Goal: Information Seeking & Learning: Understand process/instructions

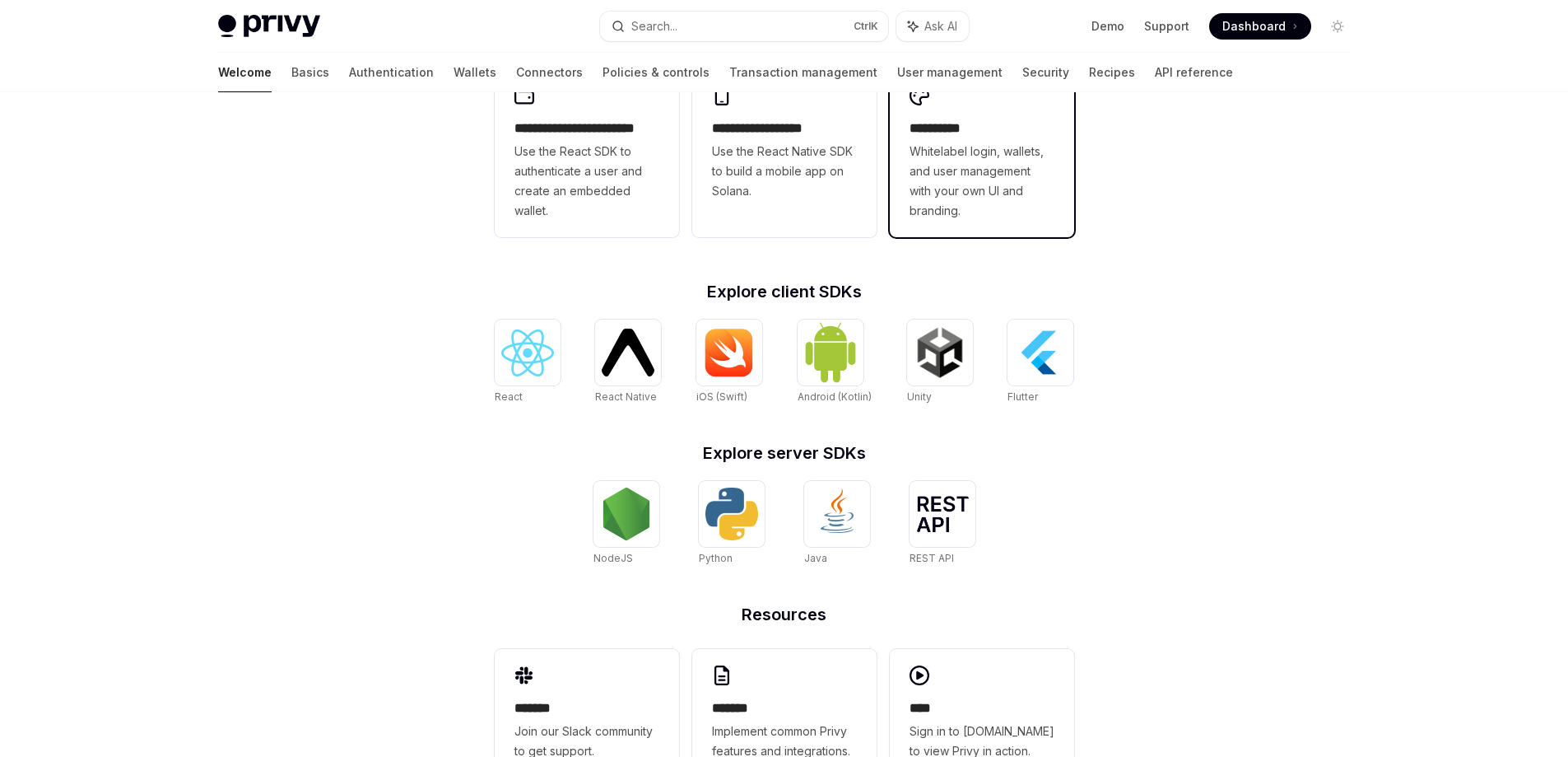
scroll to position [494, 0]
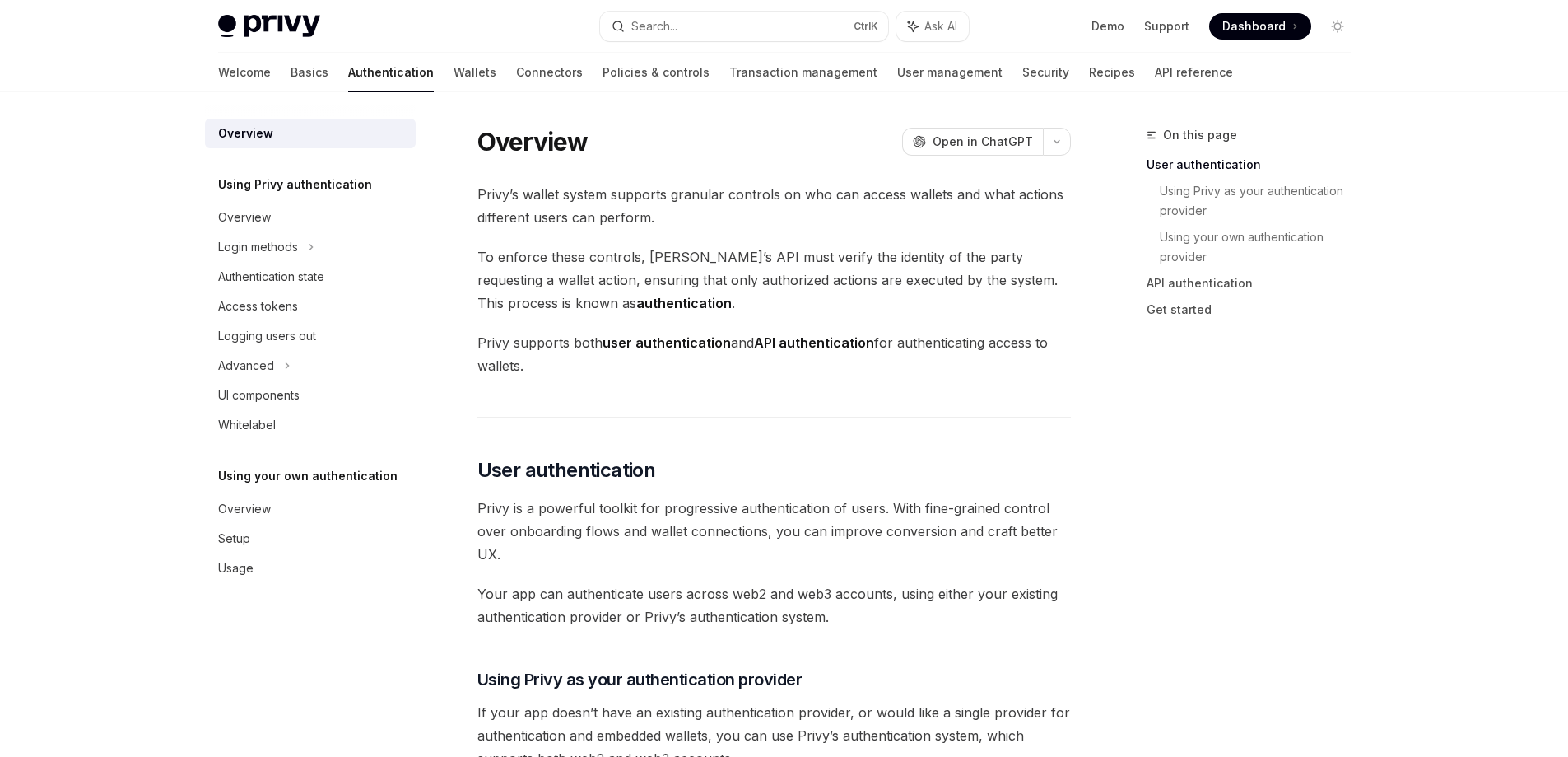
type textarea "*"
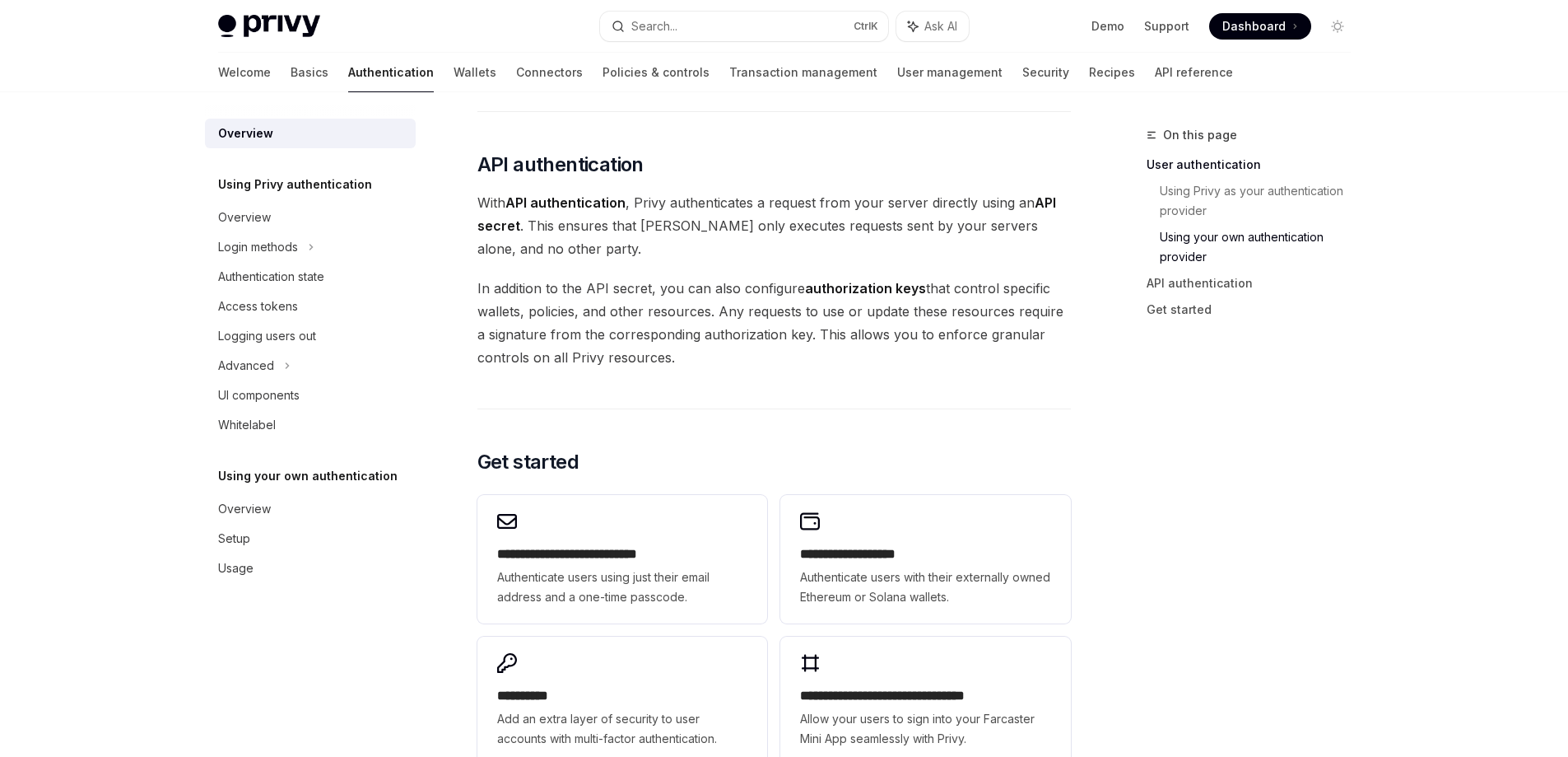
scroll to position [1064, 0]
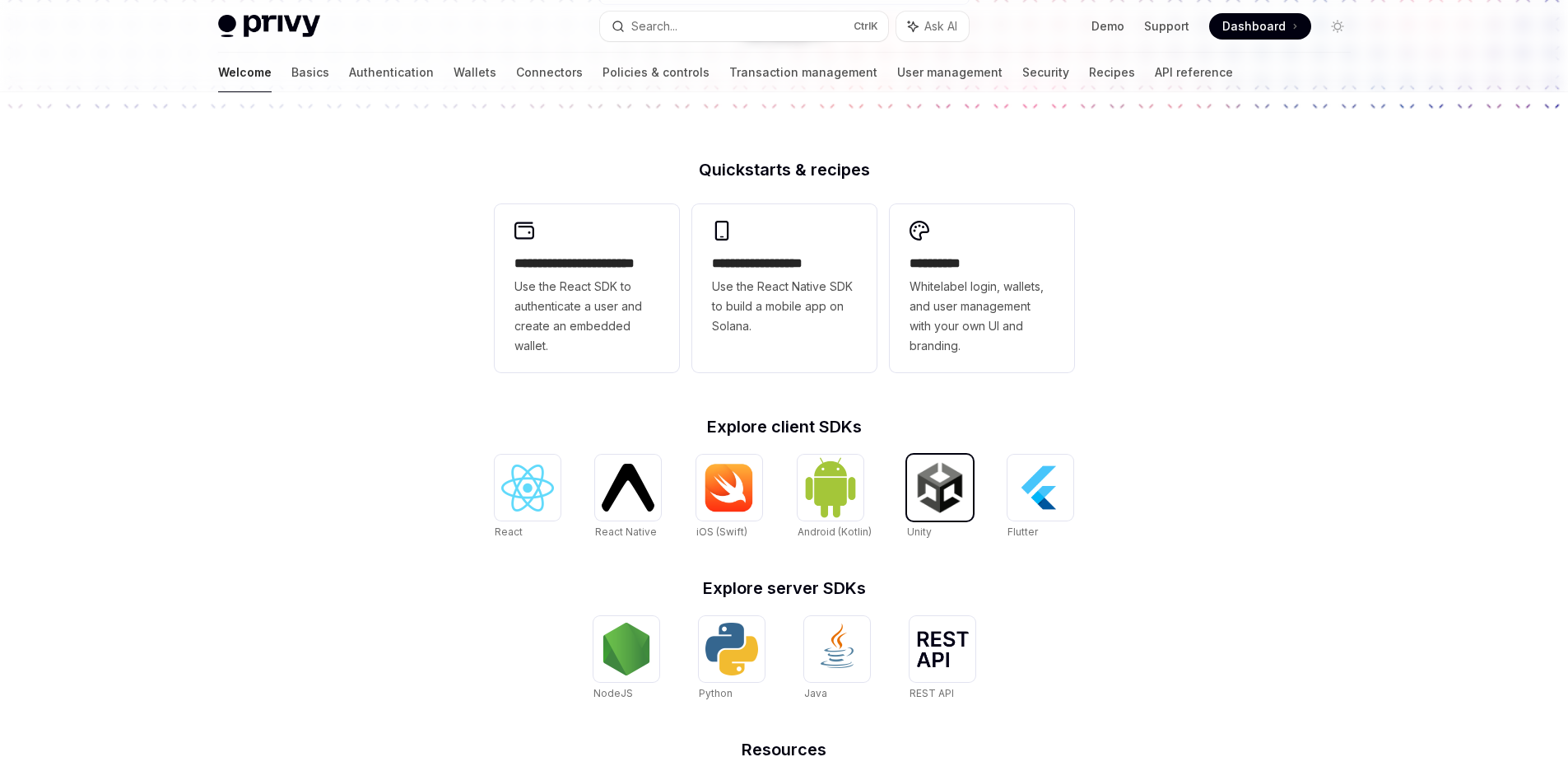
scroll to position [412, 0]
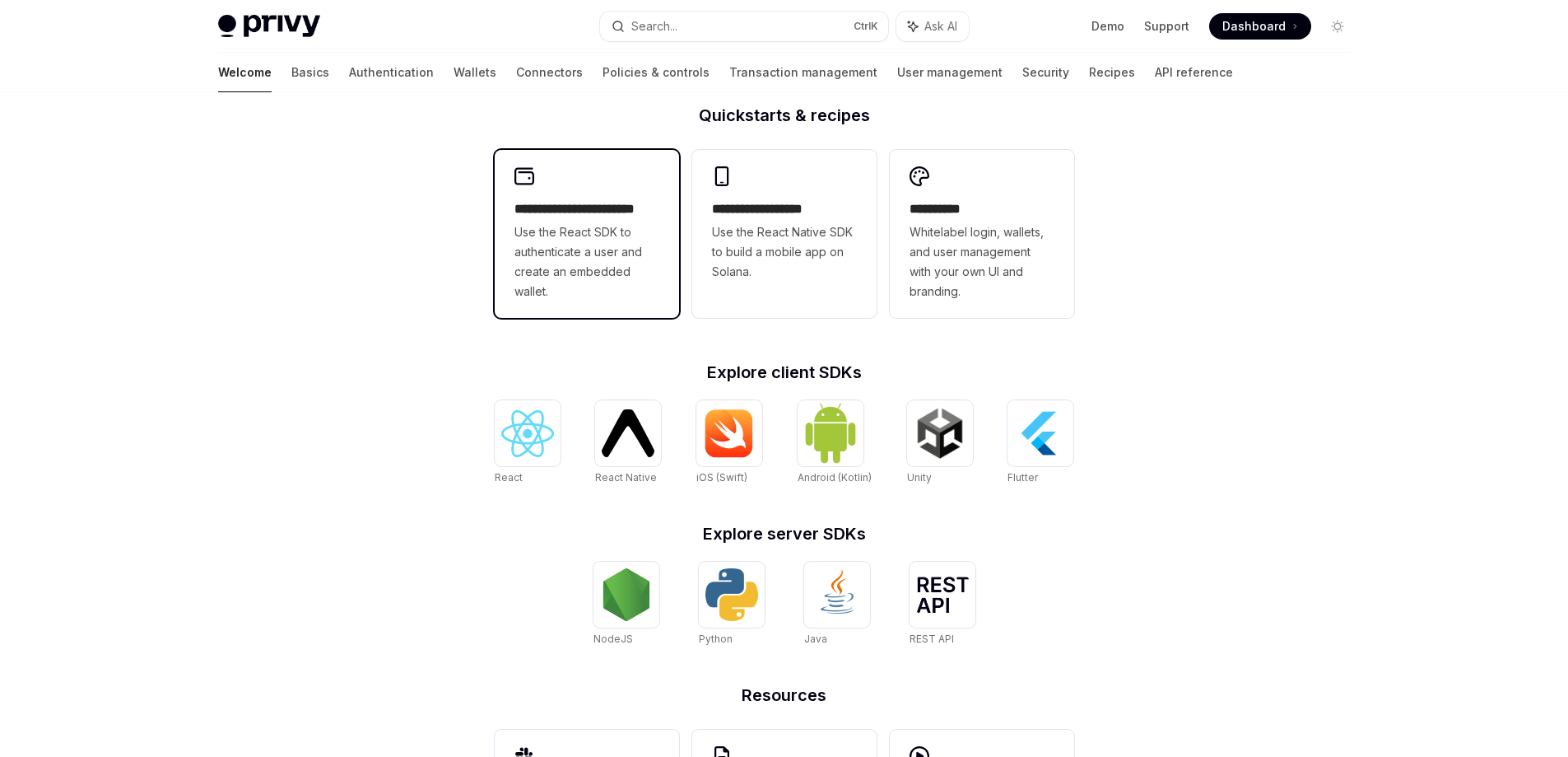
click at [647, 254] on span "Use the React SDK to authenticate a user and create an embedded wallet." at bounding box center [587, 262] width 145 height 79
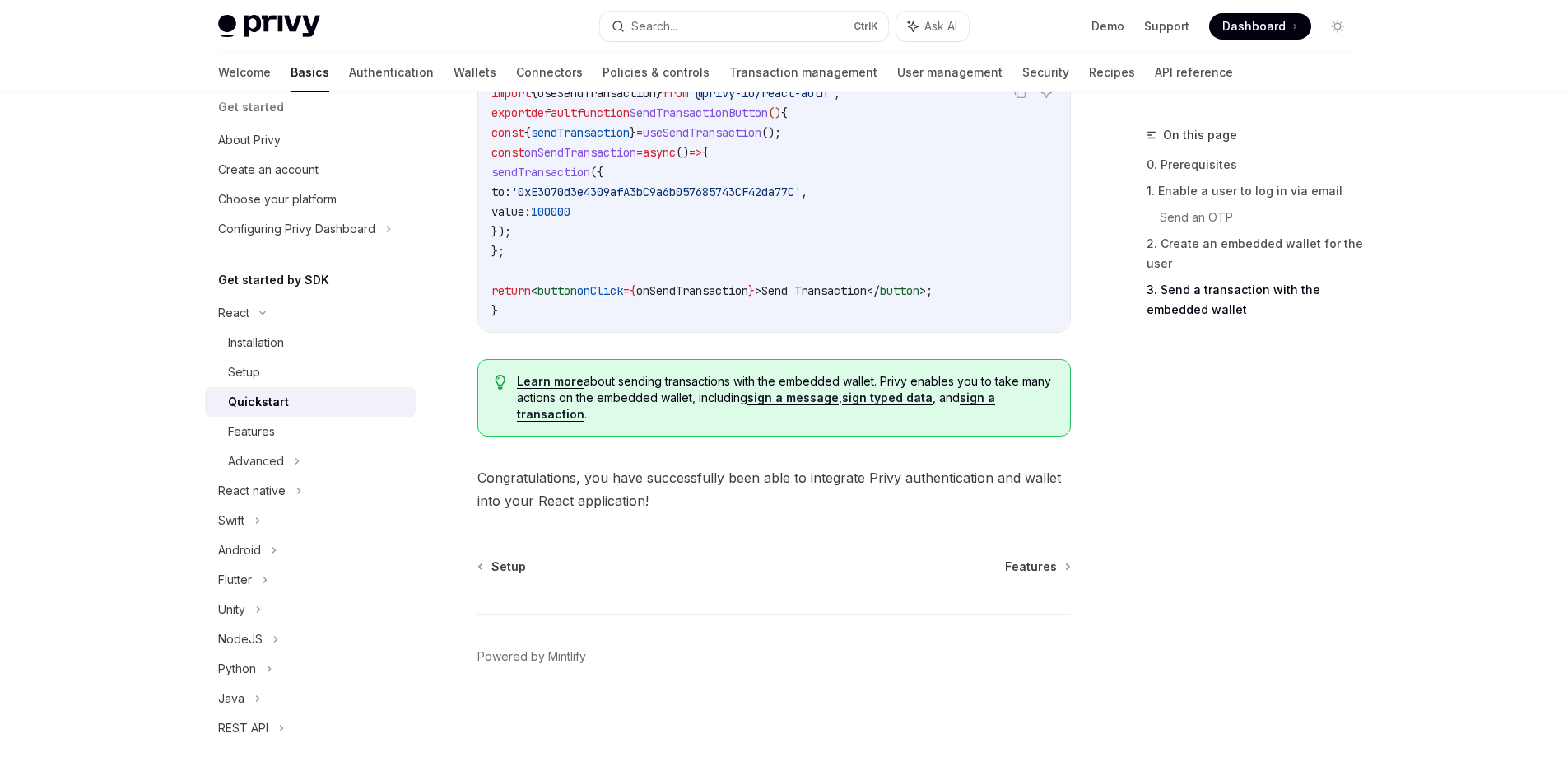
scroll to position [82, 0]
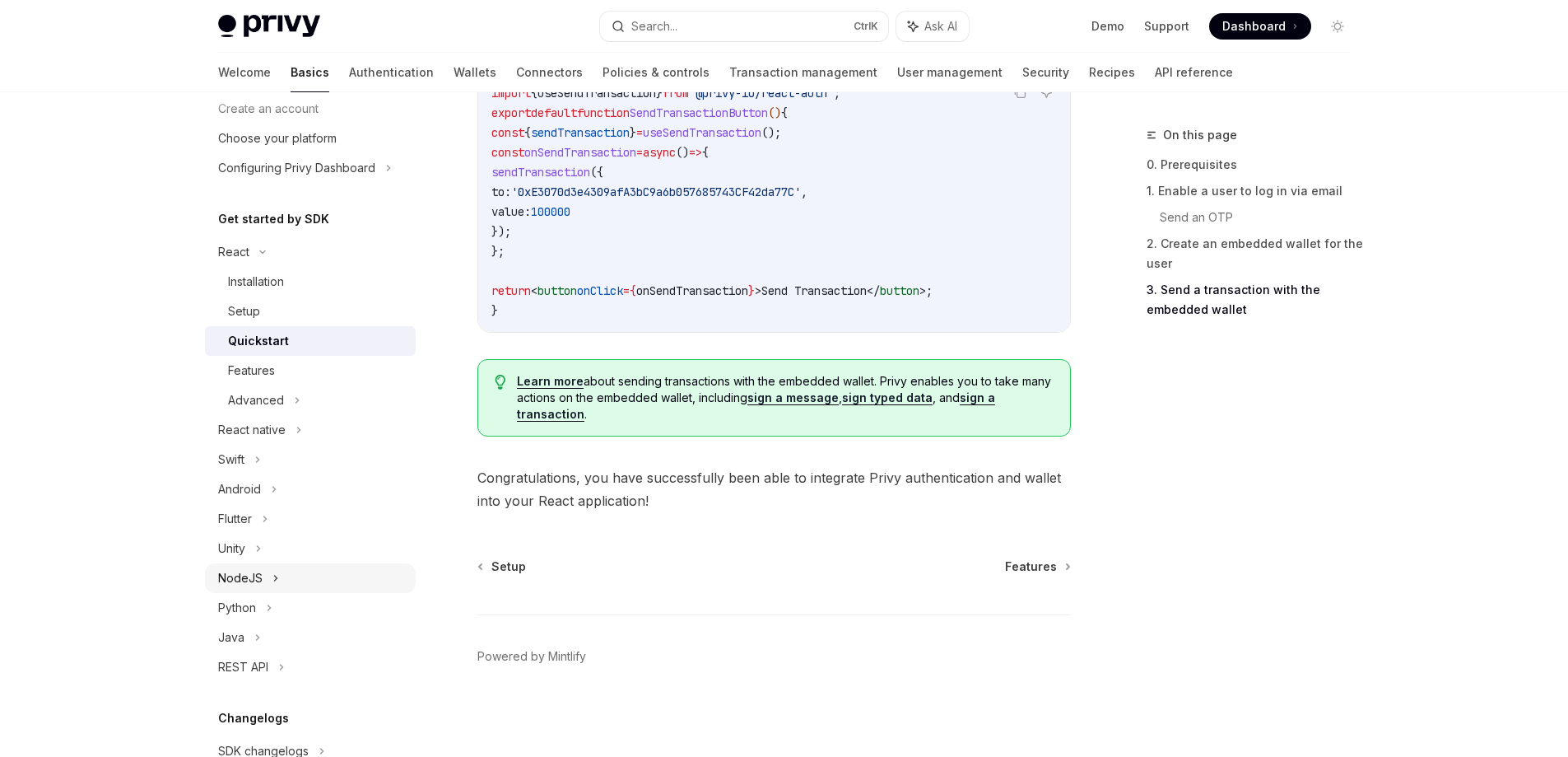
click at [239, 579] on div "NodeJS" at bounding box center [240, 578] width 44 height 19
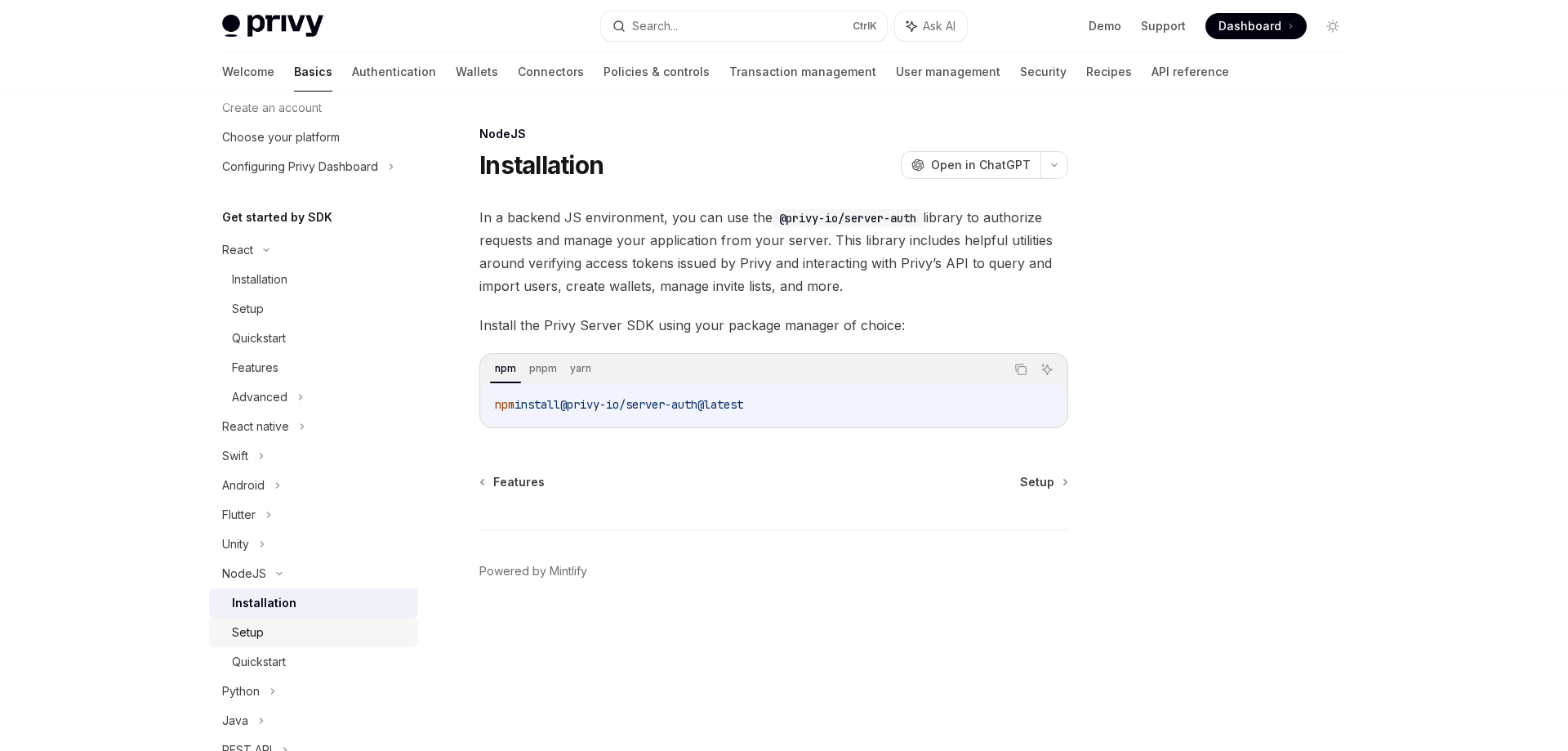
click at [271, 641] on div "Setup" at bounding box center [320, 633] width 176 height 19
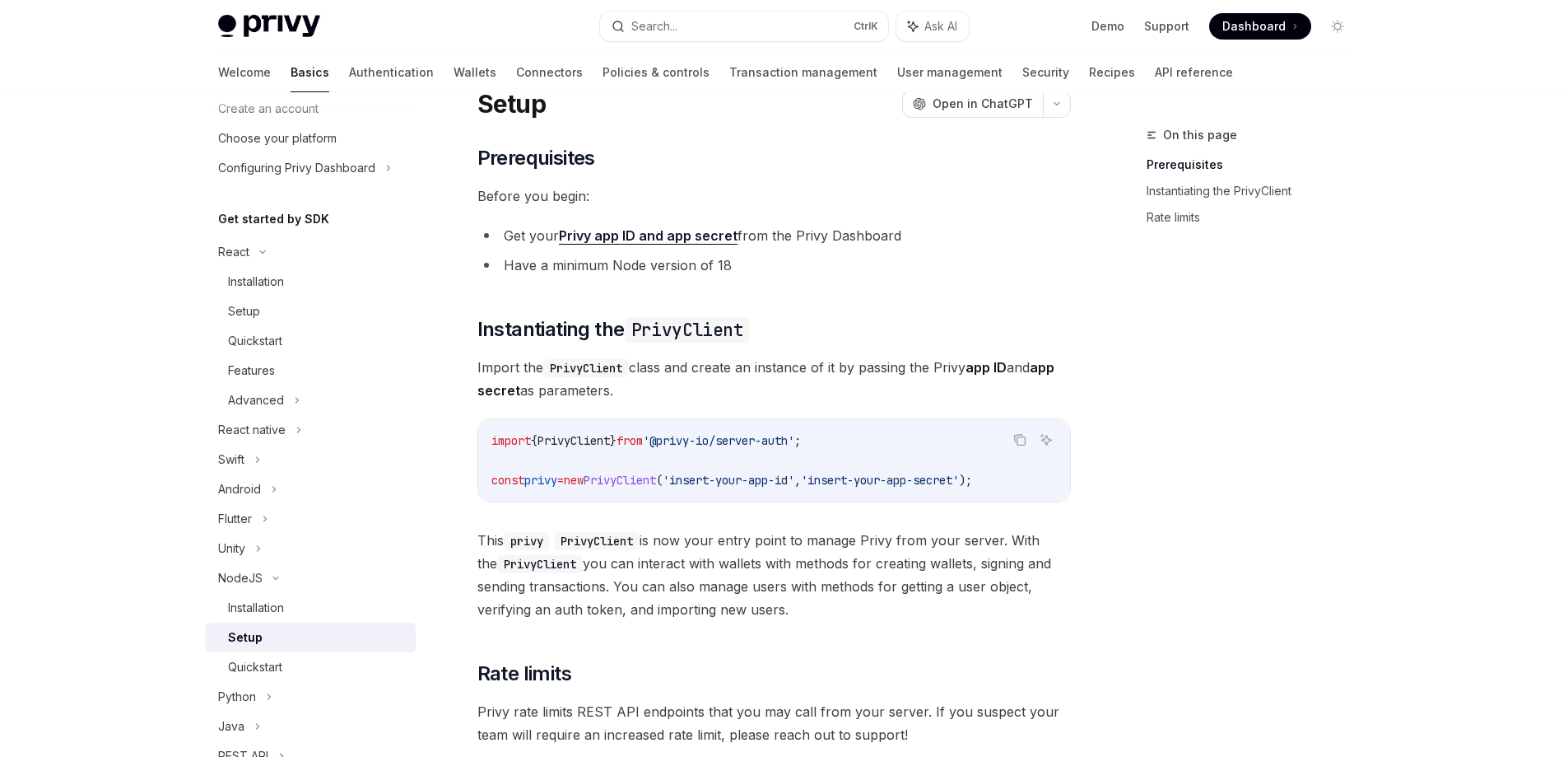
scroll to position [82, 0]
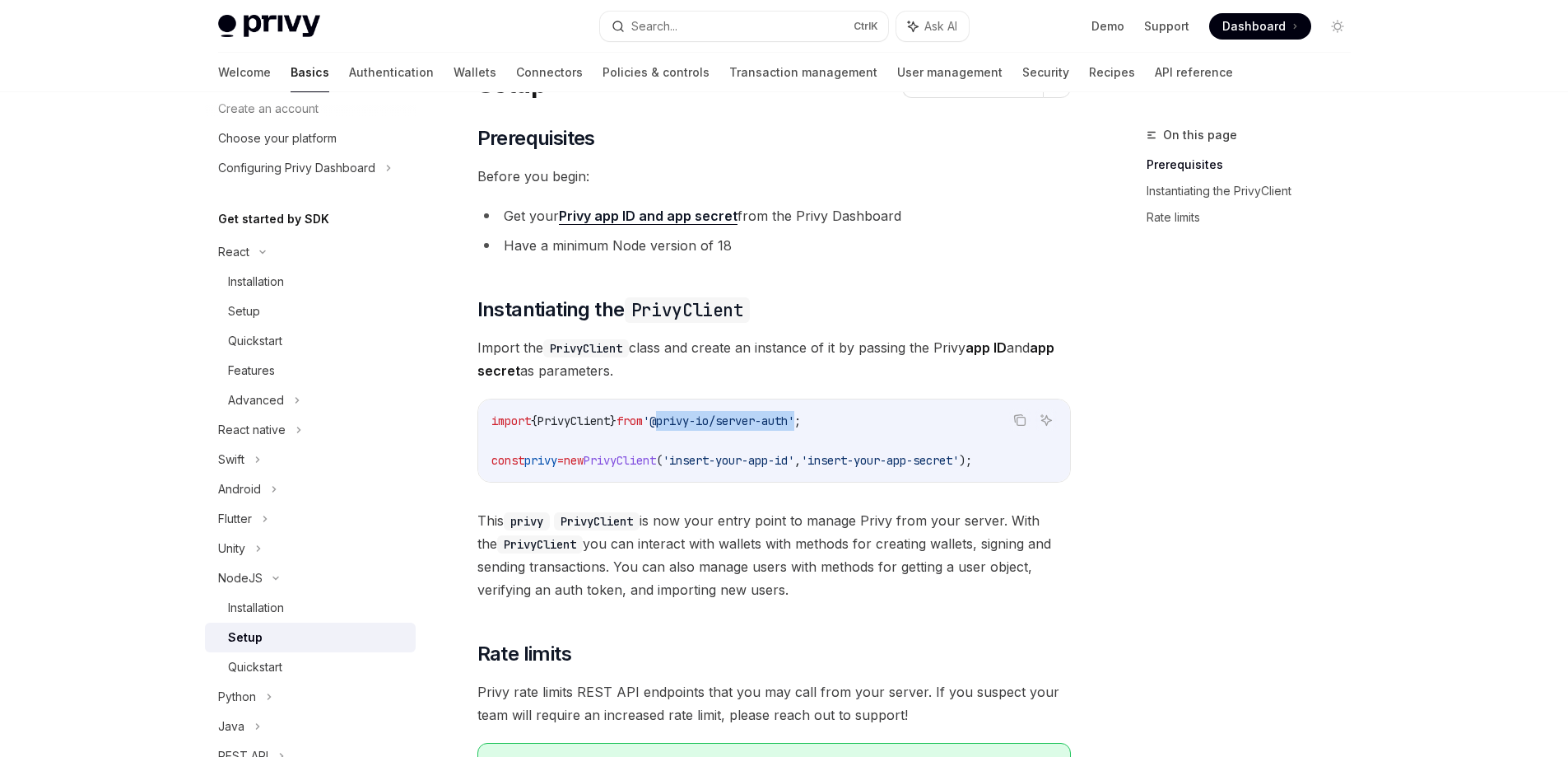
drag, startPoint x: 823, startPoint y: 422, endPoint x: 680, endPoint y: 423, distance: 143.0
click at [680, 423] on span "'@privy-io/server-auth'" at bounding box center [719, 420] width 152 height 15
copy span "@privy-io/server-auth"
click at [1022, 412] on button "Copy the contents from the code block" at bounding box center [1020, 420] width 21 height 21
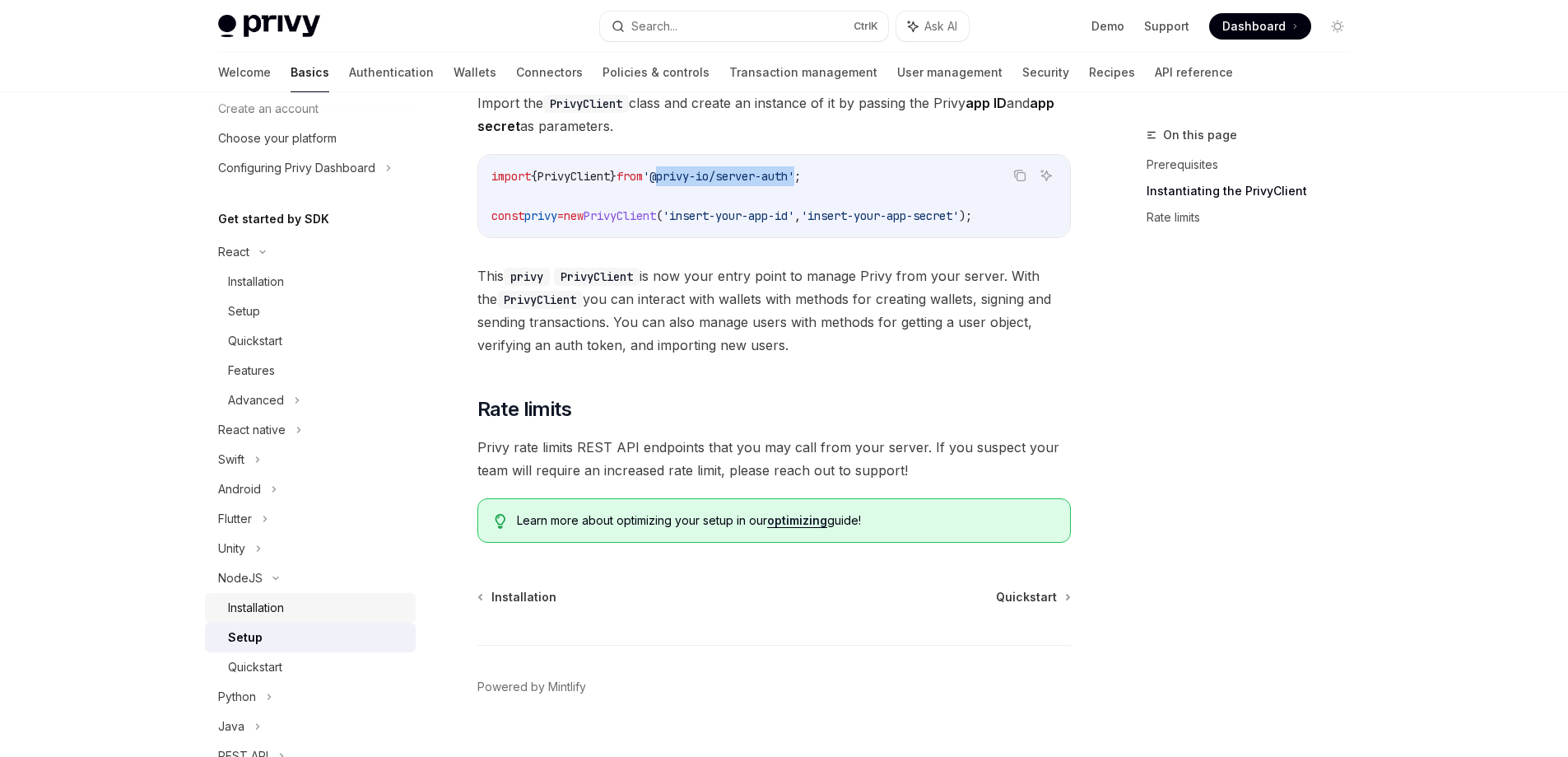
scroll to position [329, 0]
click at [330, 610] on div "Installation" at bounding box center [316, 608] width 177 height 19
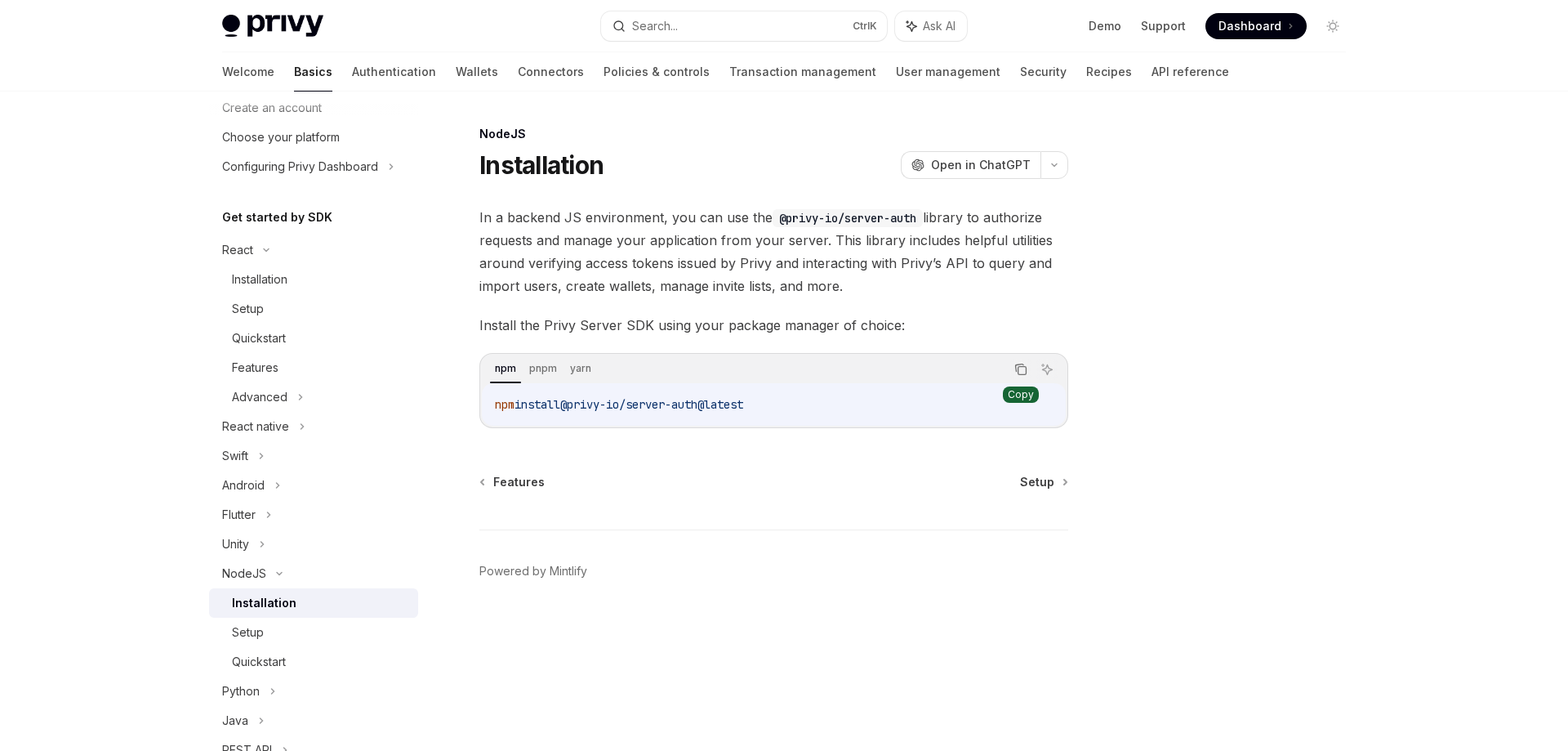
click at [1025, 369] on icon "Copy the contents from the code block" at bounding box center [1021, 369] width 13 height 13
click at [277, 655] on div "Quickstart" at bounding box center [259, 662] width 54 height 19
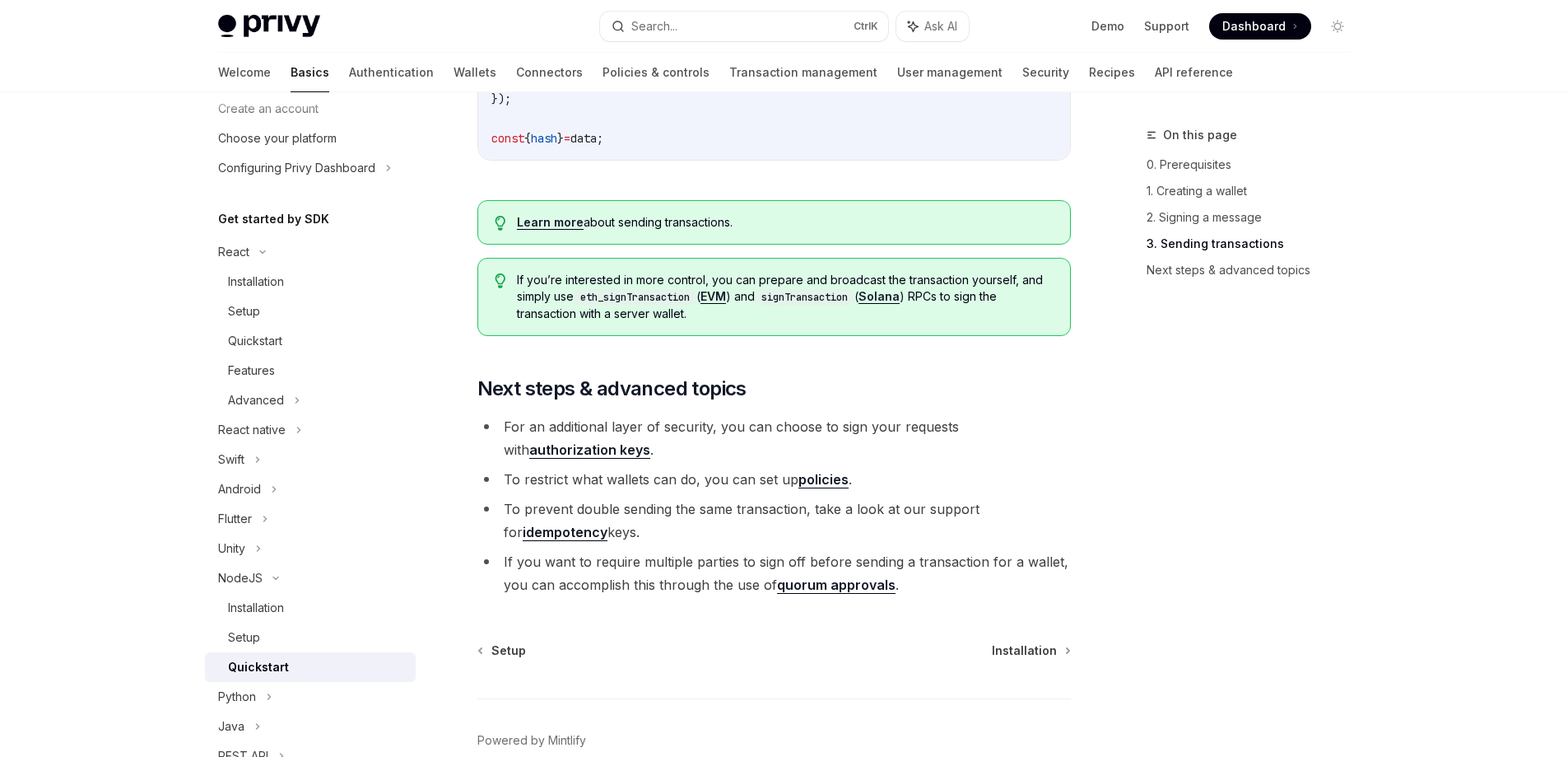
scroll to position [1218, 0]
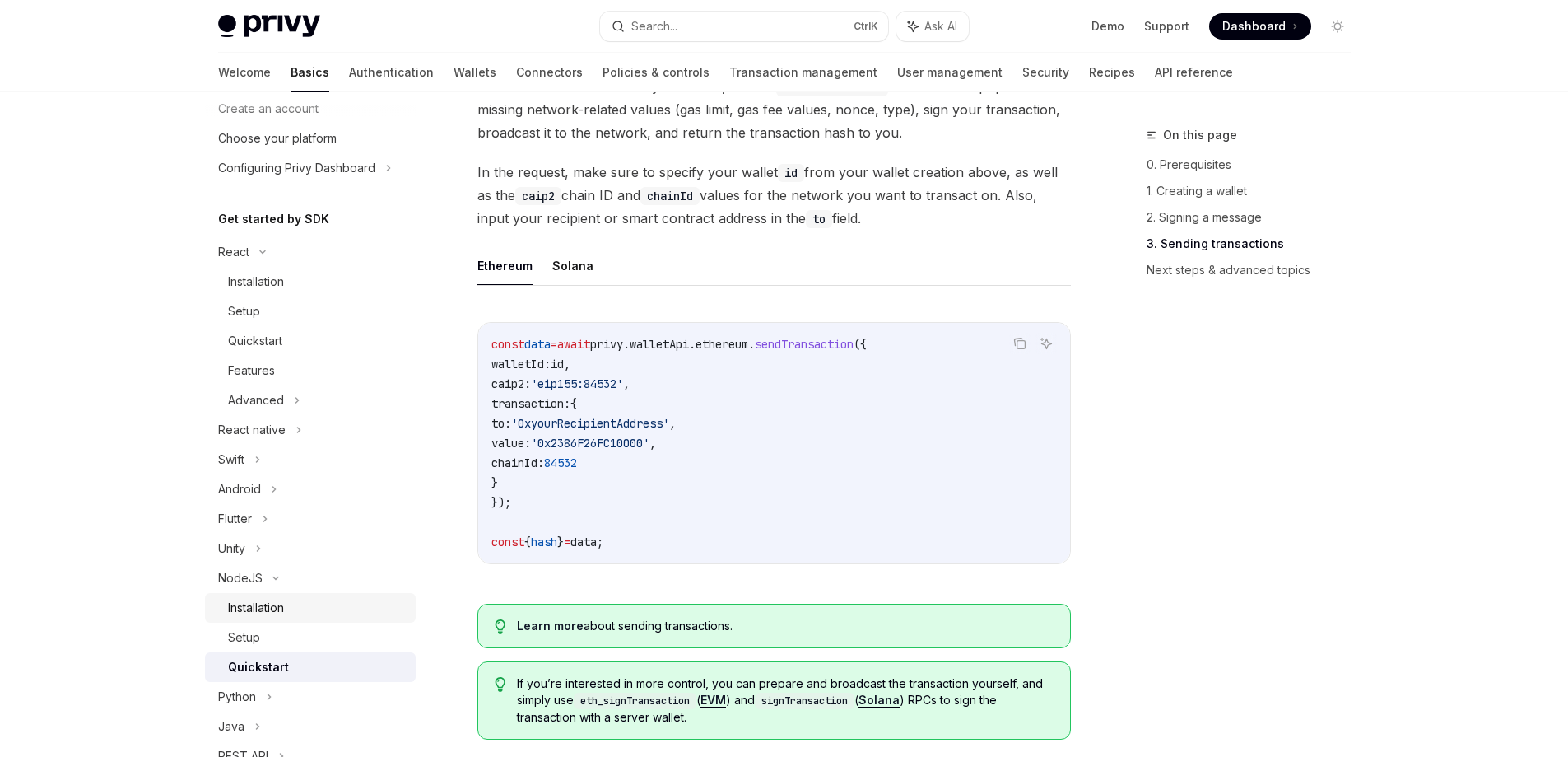
click at [283, 615] on div "Installation" at bounding box center [255, 608] width 56 height 19
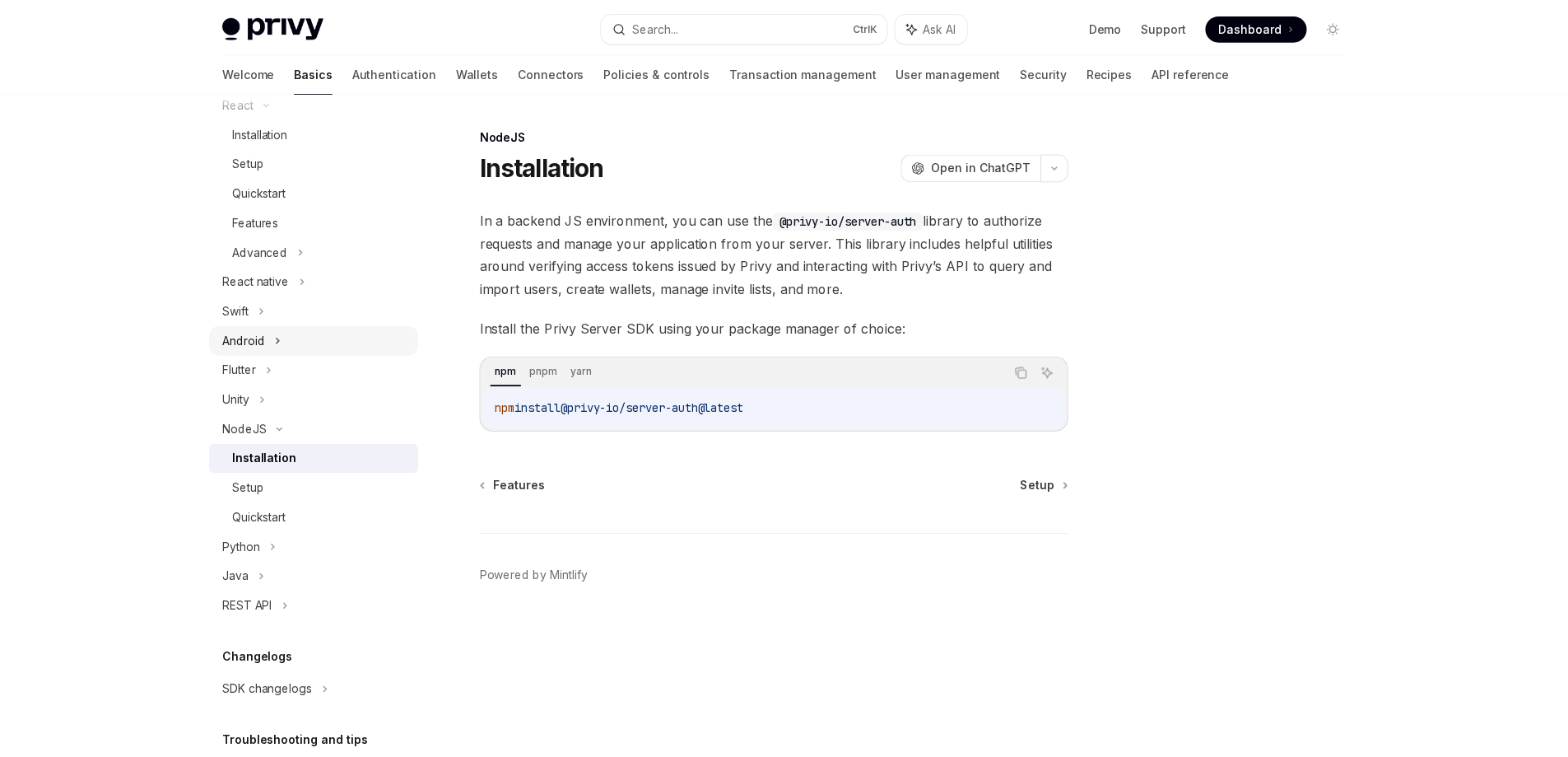
scroll to position [247, 0]
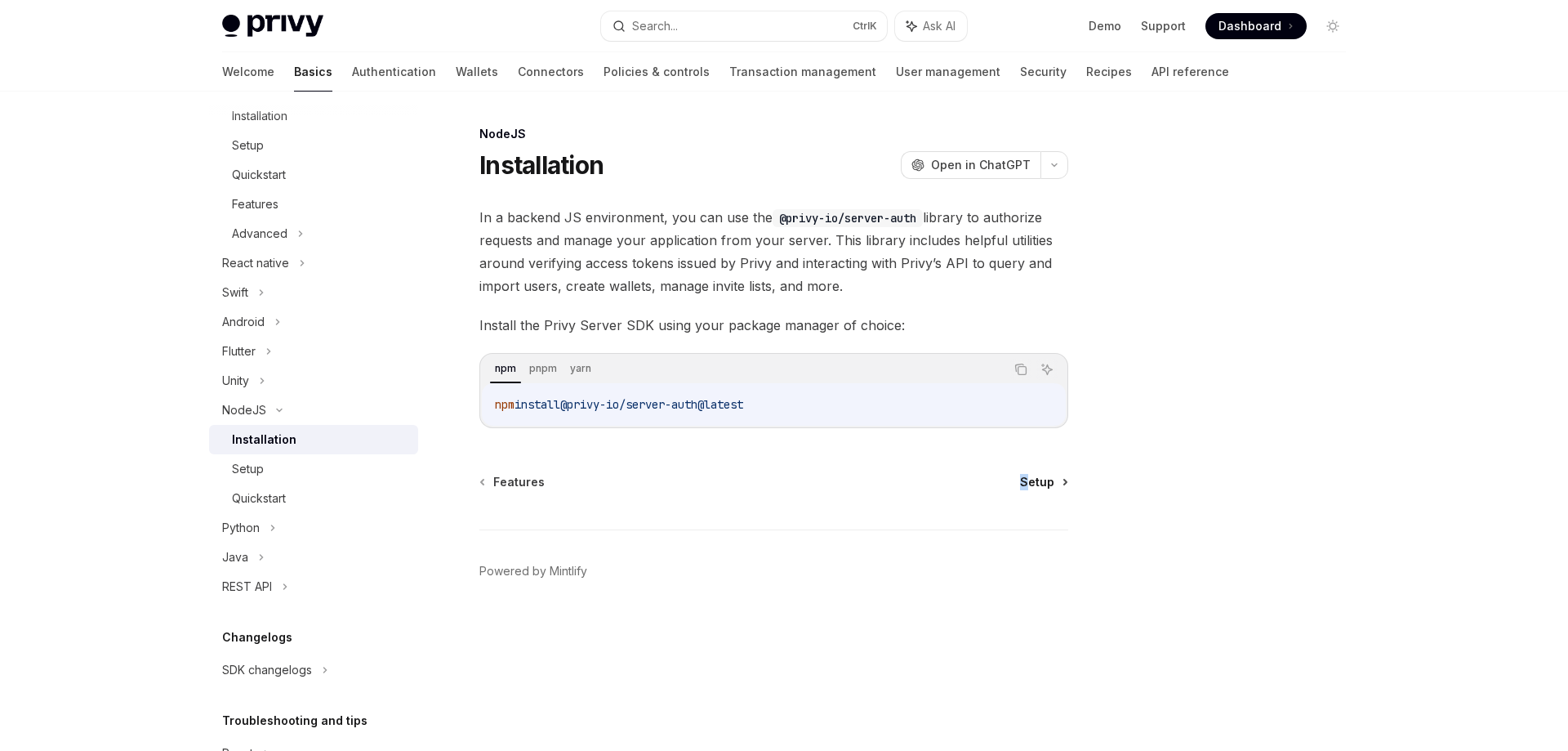
click at [1030, 478] on div "Features Setup" at bounding box center [773, 482] width 589 height 17
click at [1030, 478] on span "Setup" at bounding box center [1037, 482] width 34 height 17
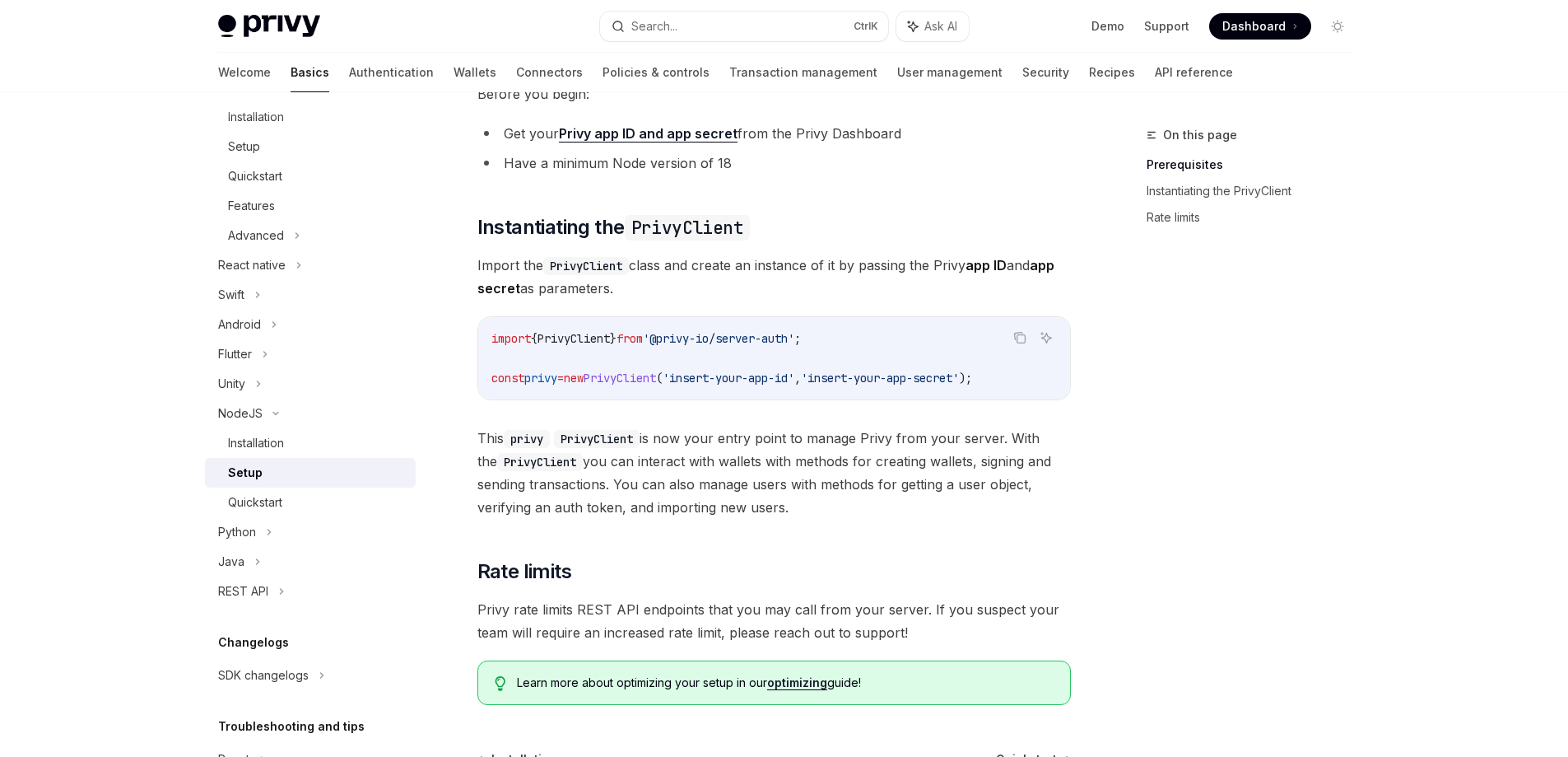
scroll to position [358, 0]
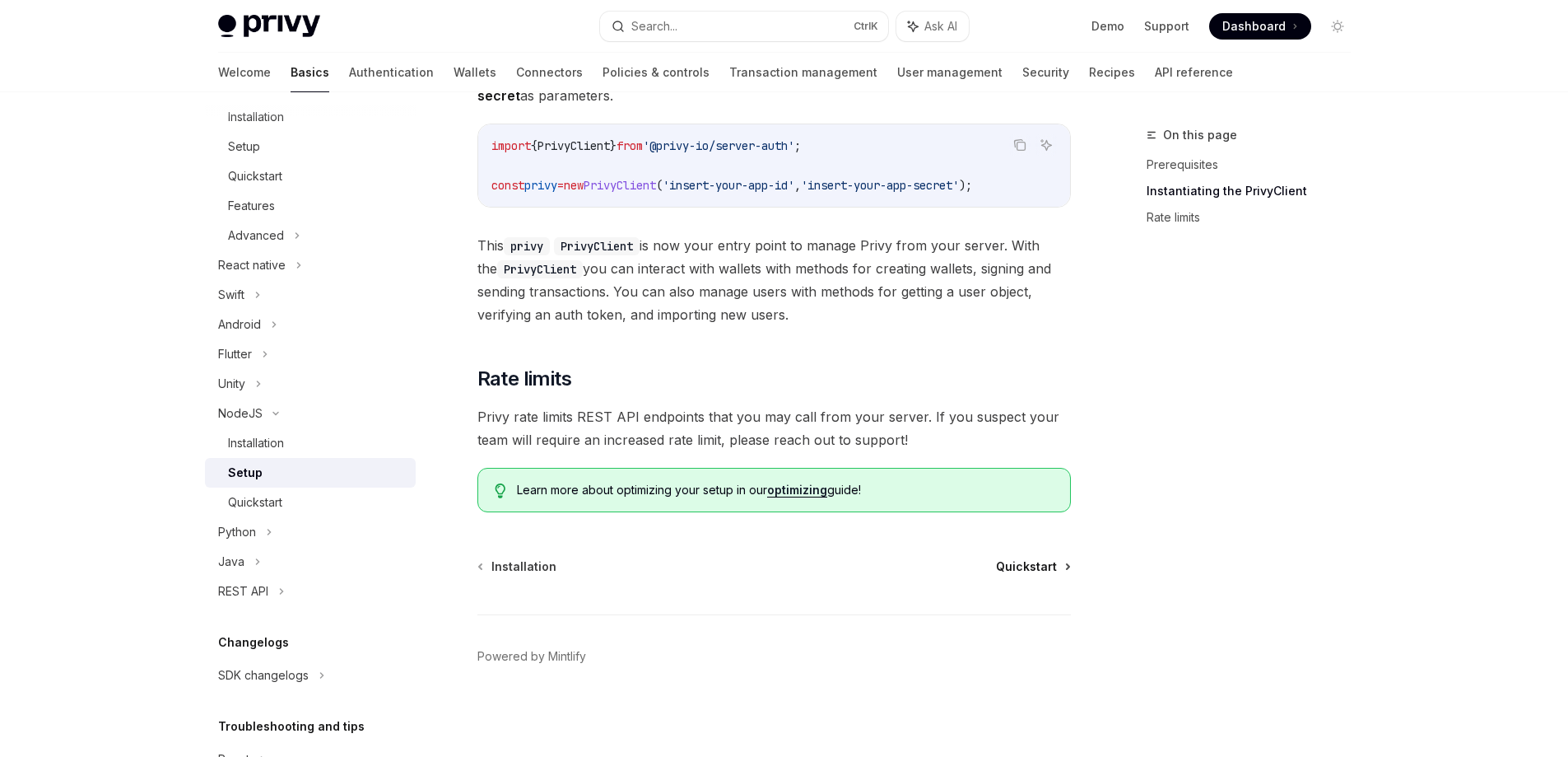
click at [1026, 562] on span "Quickstart" at bounding box center [1026, 566] width 61 height 17
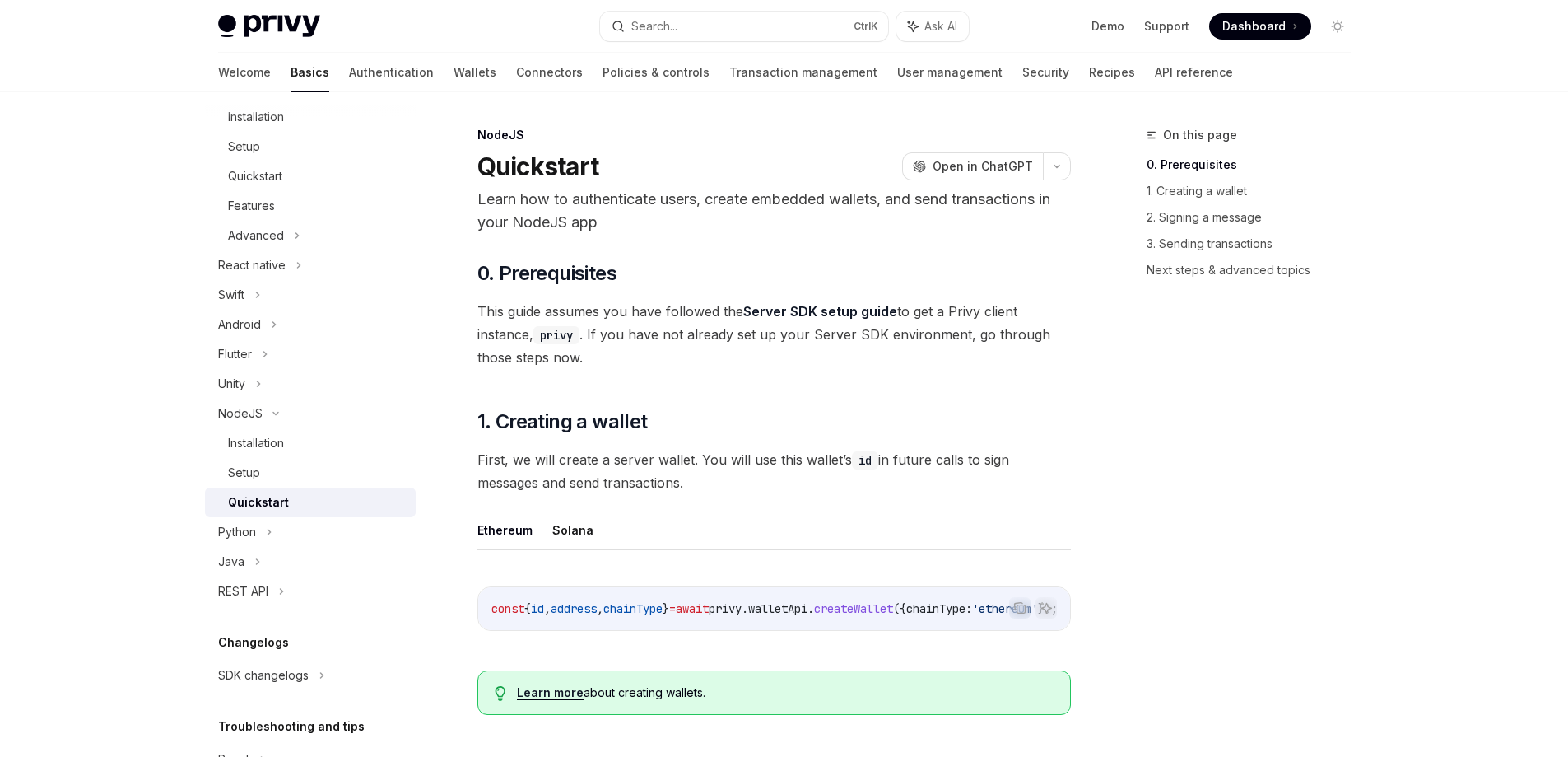
click at [587, 536] on button "Solana" at bounding box center [573, 530] width 41 height 39
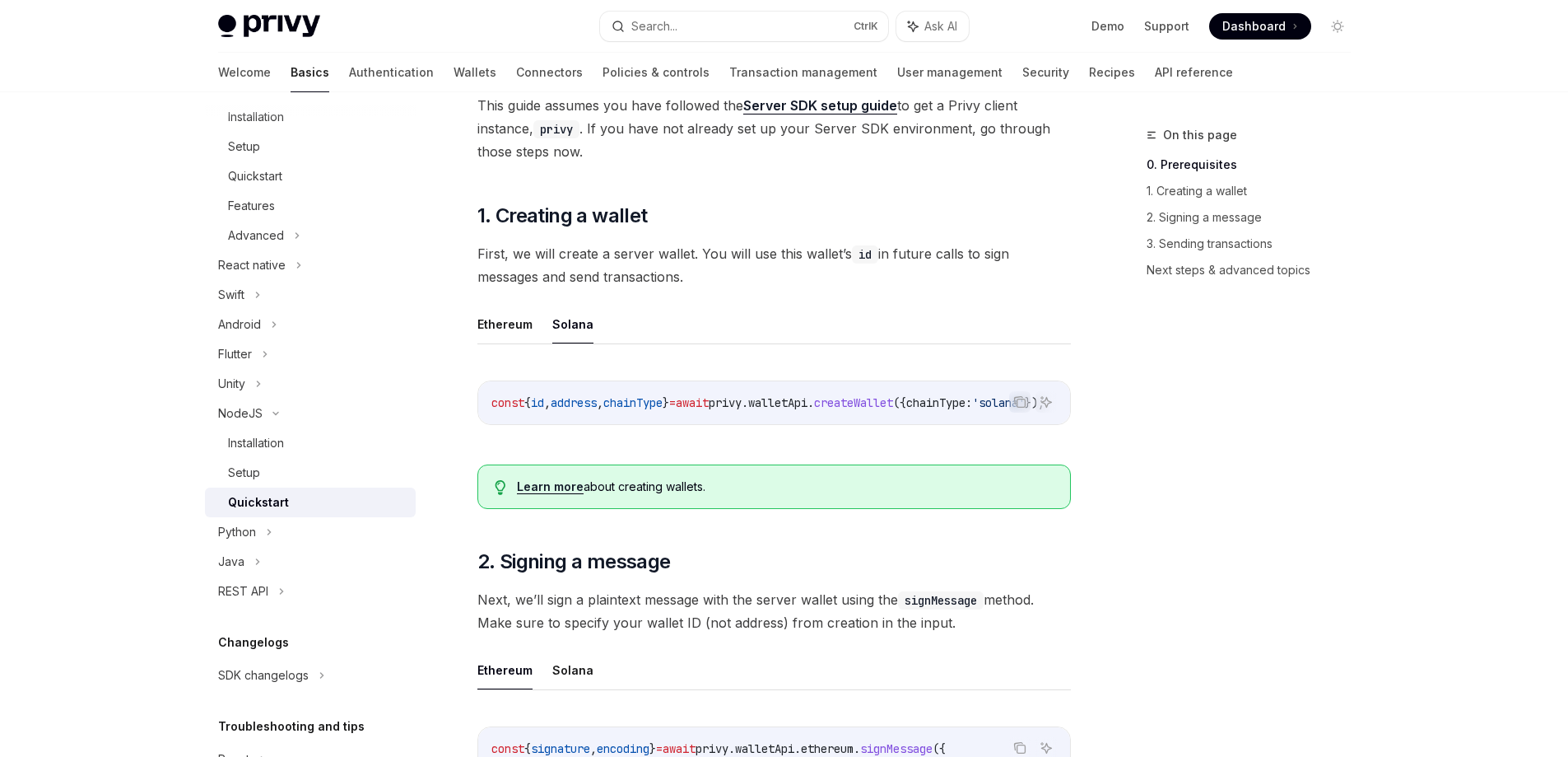
scroll to position [247, 0]
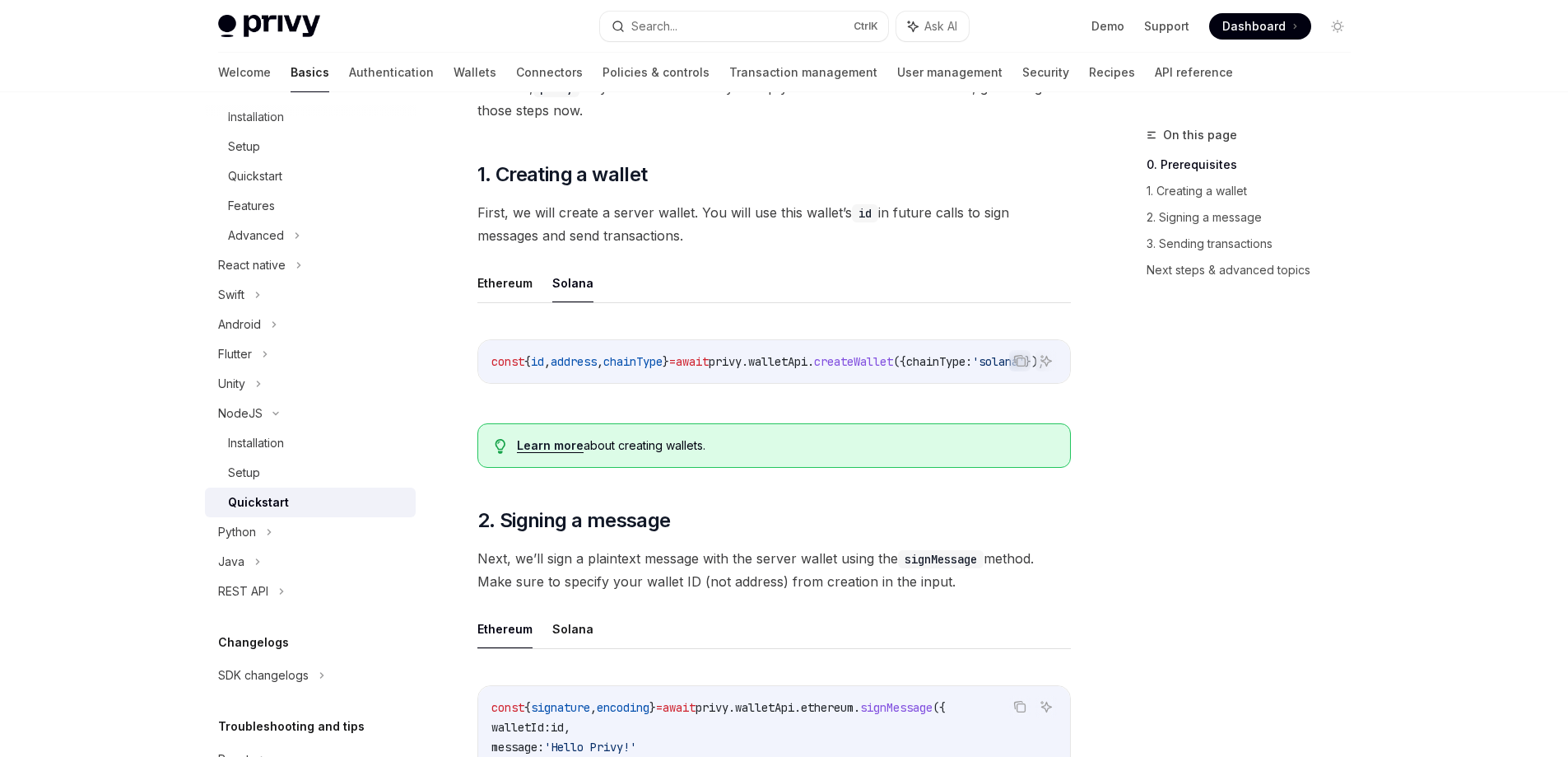
click at [584, 286] on button "Solana" at bounding box center [573, 283] width 41 height 39
click at [489, 282] on button "Ethereum" at bounding box center [505, 283] width 55 height 39
type textarea "*"
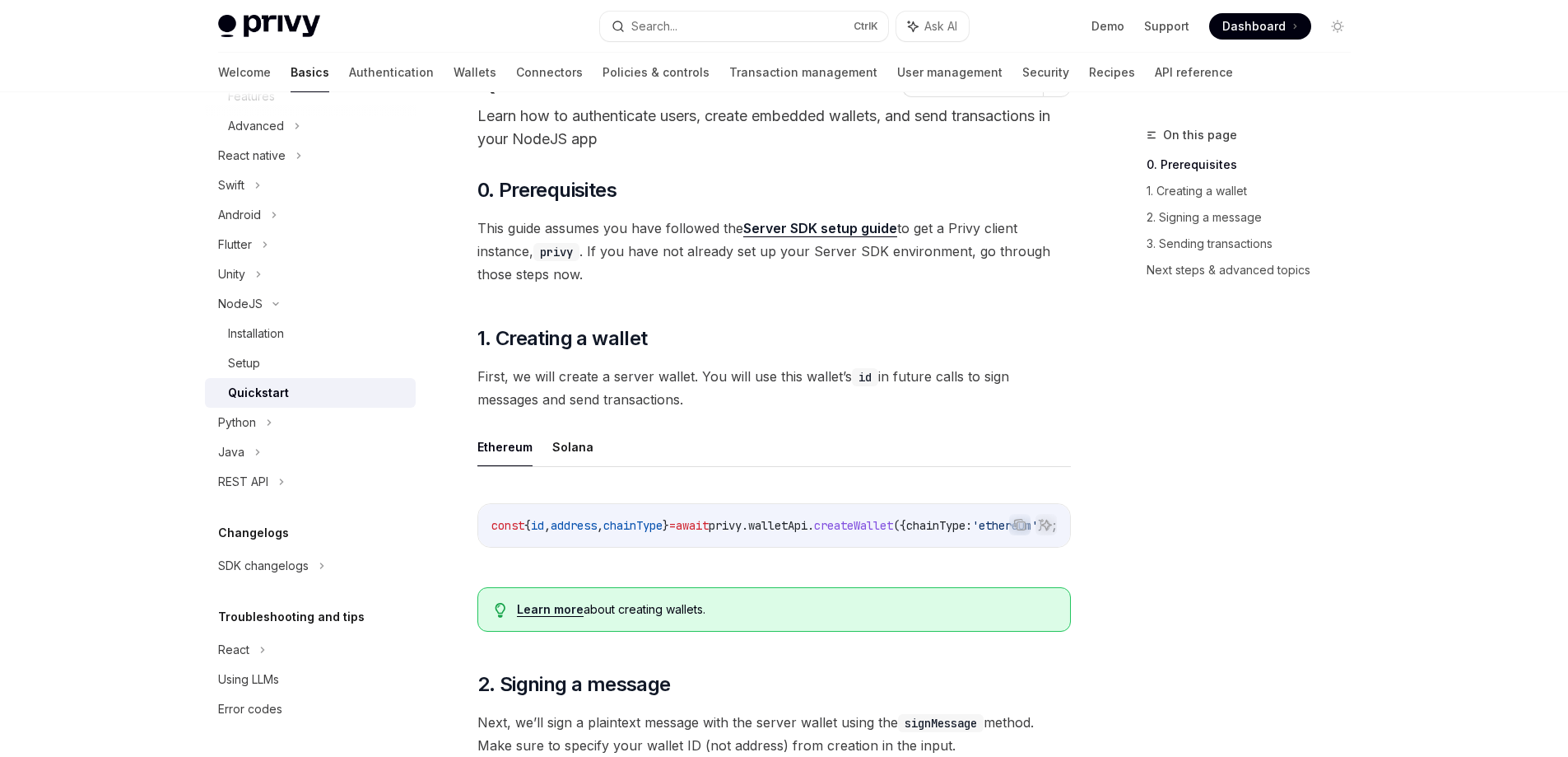
scroll to position [65, 0]
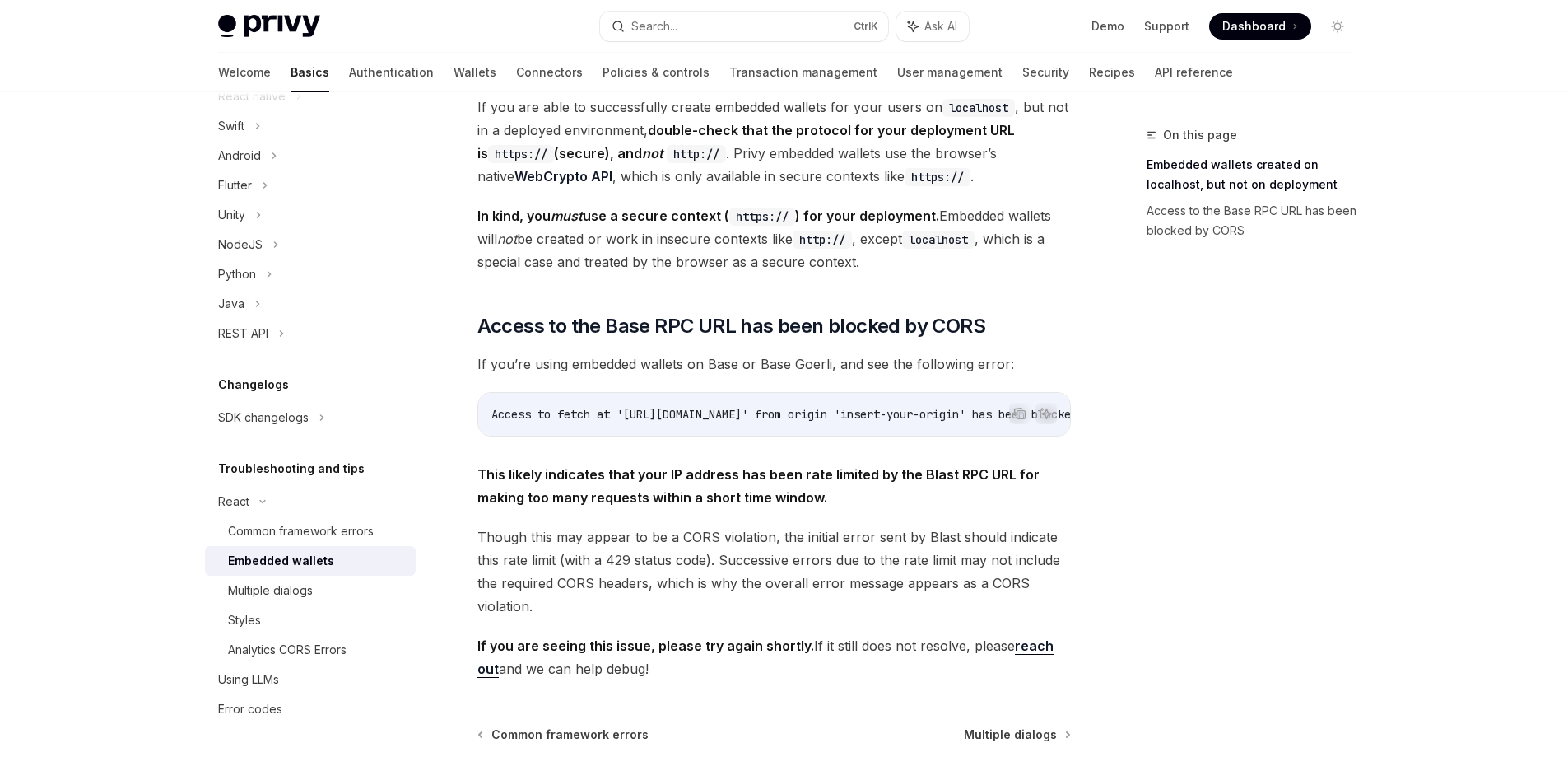
scroll to position [329, 0]
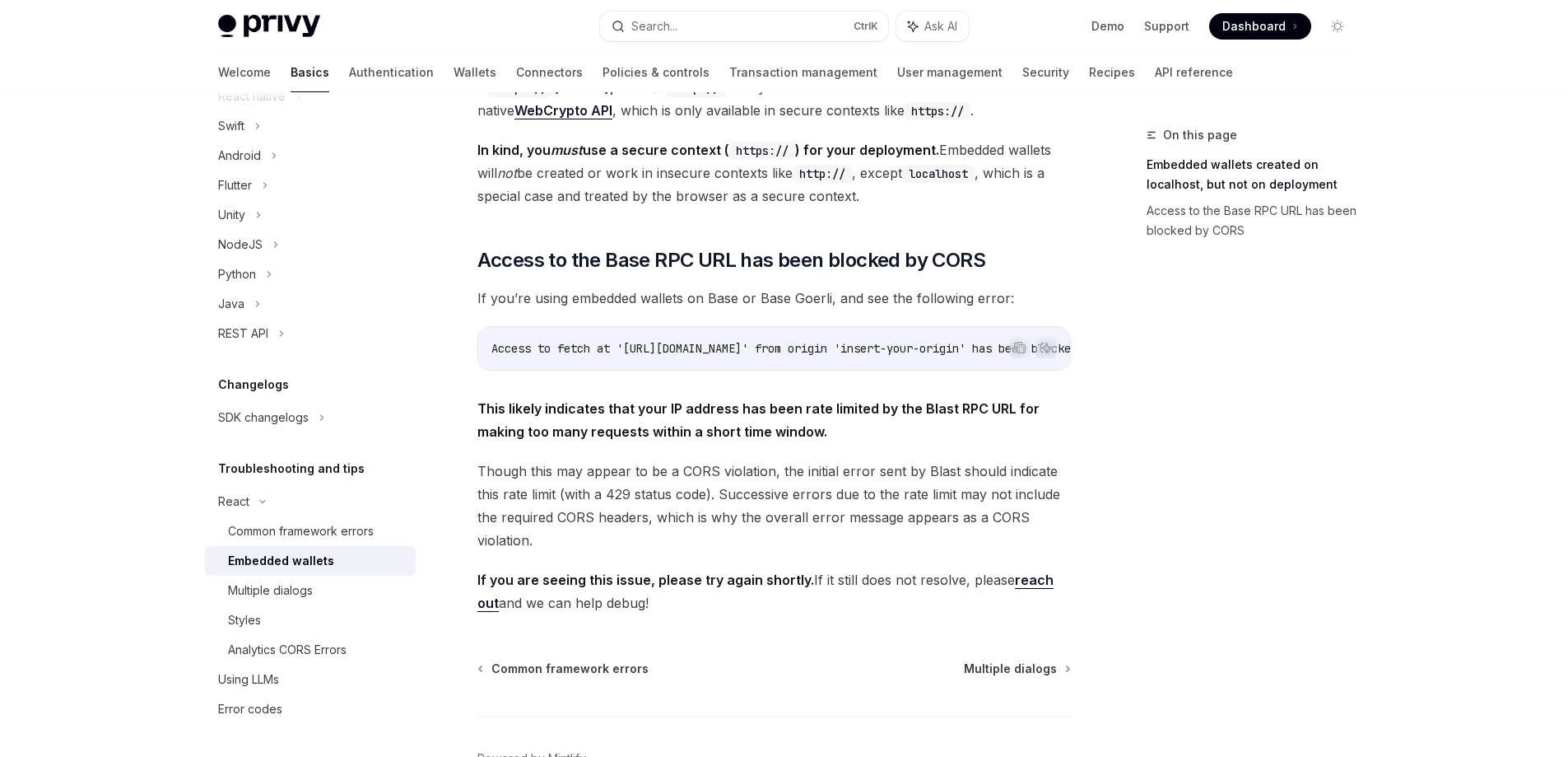
drag, startPoint x: 774, startPoint y: 342, endPoint x: 908, endPoint y: 352, distance: 134.4
click at [908, 352] on div "If you’re running into issues with creating and using embedded wallets in your …" at bounding box center [774, 246] width 593 height 737
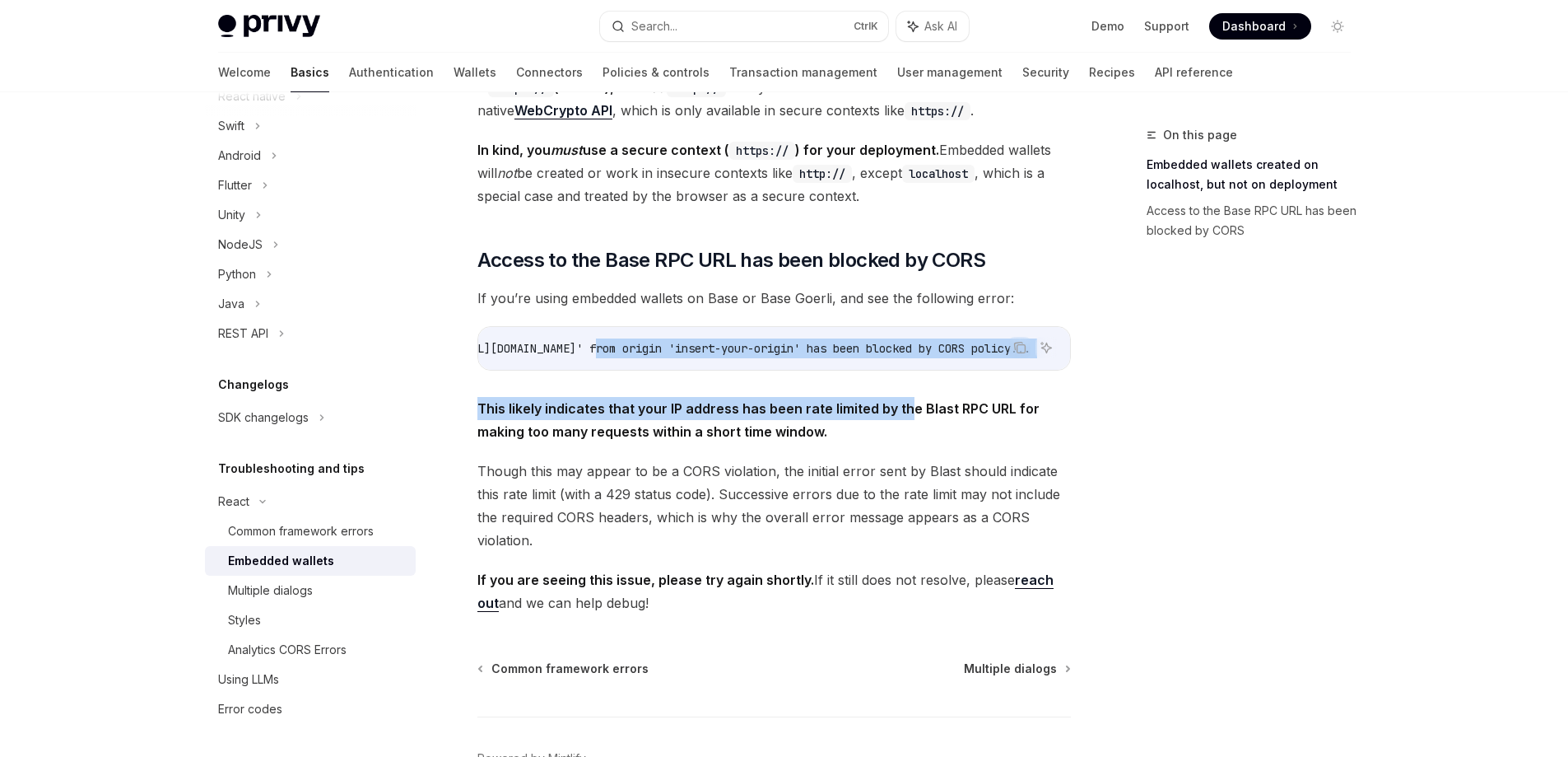
scroll to position [82, 0]
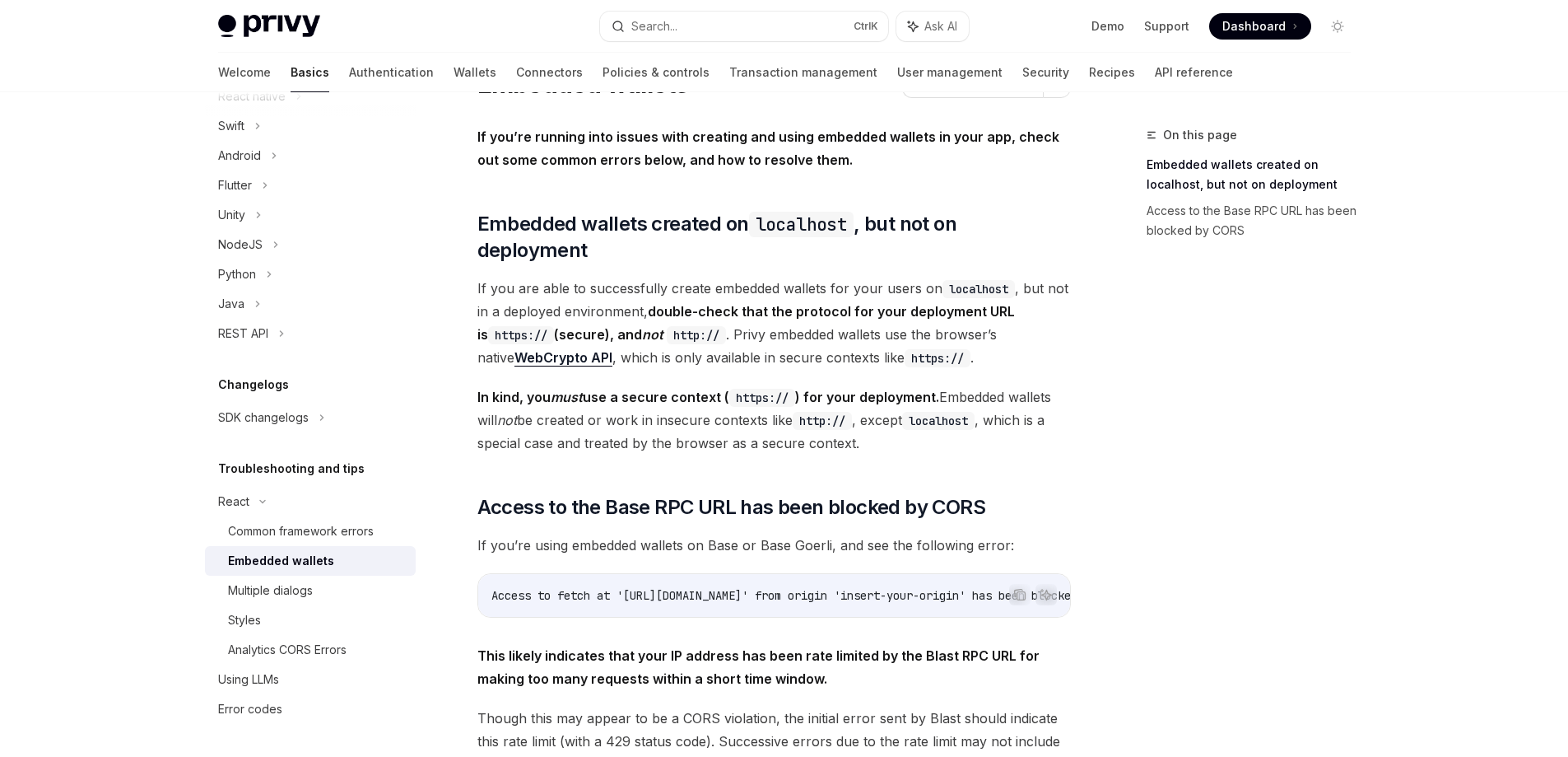
click at [1211, 433] on div "On this page Embedded wallets created on localhost, but not on deployment Acces…" at bounding box center [1239, 441] width 250 height 632
